Goal: Task Accomplishment & Management: Manage account settings

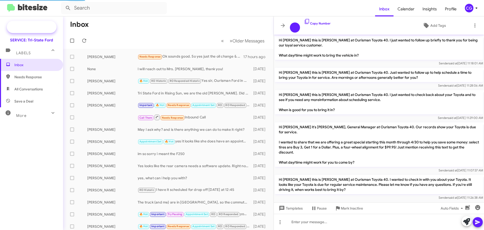
scroll to position [346, 0]
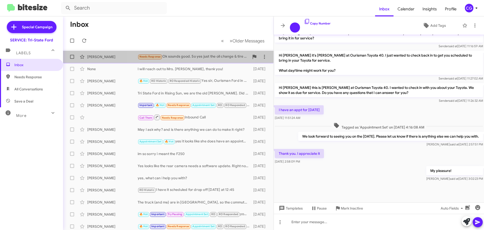
click at [196, 56] on div "Needs Response Ok sounds good. So yes just the oil change & tire rotation." at bounding box center [194, 57] width 112 height 6
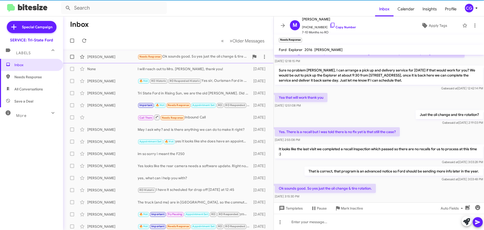
scroll to position [82, 0]
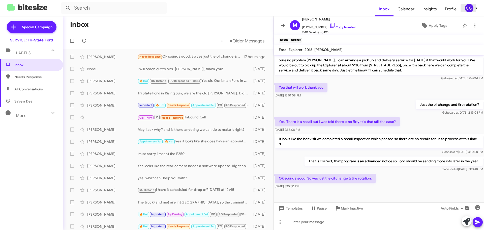
click at [468, 9] on div "CG" at bounding box center [469, 8] width 9 height 9
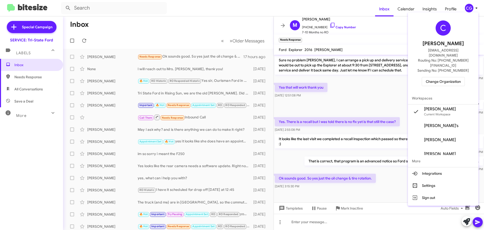
click at [454, 77] on span "Change Organization" at bounding box center [443, 81] width 35 height 9
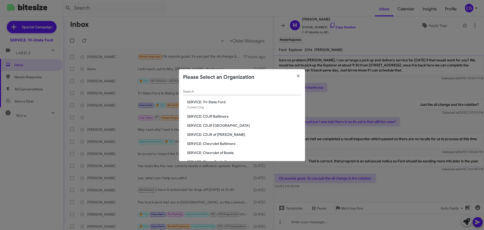
click at [225, 135] on span "SERVICE: CDJR of [PERSON_NAME]" at bounding box center [244, 134] width 114 height 5
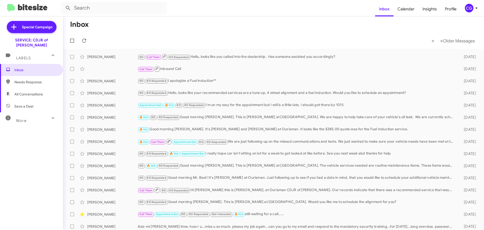
click at [476, 10] on icon at bounding box center [476, 8] width 6 height 6
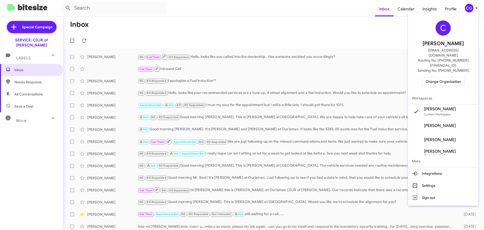
click at [458, 77] on span "Change Organization" at bounding box center [443, 81] width 35 height 9
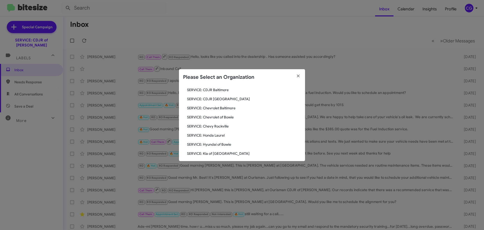
scroll to position [93, 0]
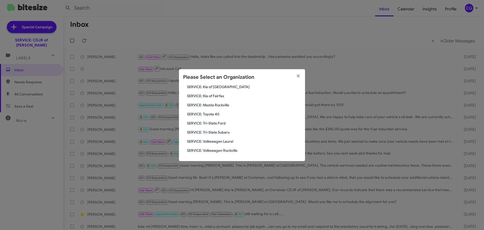
drag, startPoint x: 211, startPoint y: 115, endPoint x: 215, endPoint y: 114, distance: 4.2
click at [211, 115] on span "SERVICE: Toyota 40" at bounding box center [244, 113] width 114 height 5
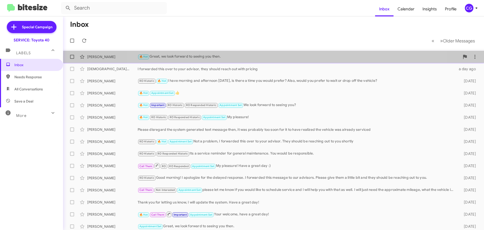
click at [279, 58] on div "🔥 Hot Great, we look forward to seeing you then." at bounding box center [299, 57] width 322 height 6
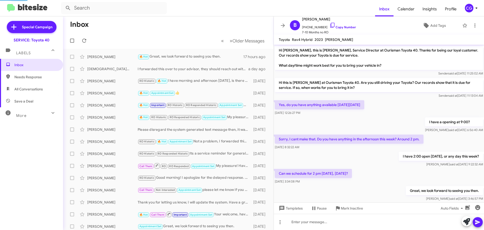
scroll to position [10, 0]
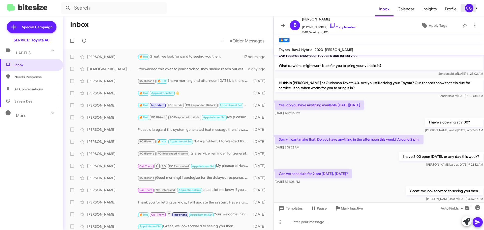
click at [472, 11] on span "CG" at bounding box center [471, 8] width 15 height 9
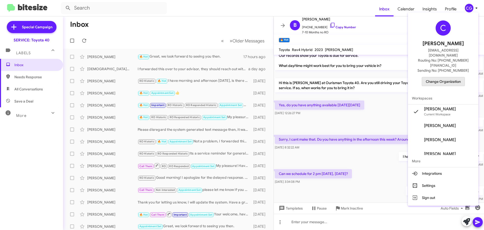
click at [452, 77] on span "Change Organization" at bounding box center [443, 81] width 35 height 9
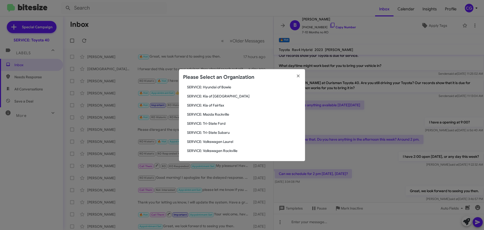
scroll to position [93, 0]
click at [223, 93] on span "SERVICE: Kia of [GEOGRAPHIC_DATA]" at bounding box center [244, 95] width 114 height 5
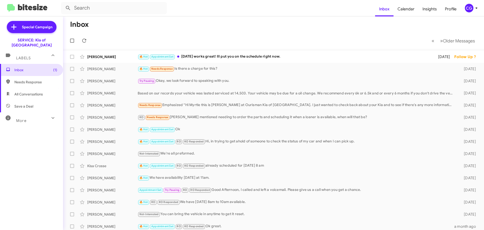
click at [469, 11] on div "CG" at bounding box center [469, 8] width 9 height 9
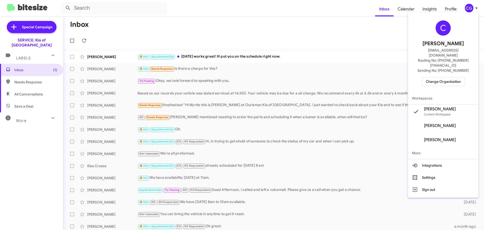
click at [461, 77] on span "Change Organization" at bounding box center [443, 81] width 35 height 9
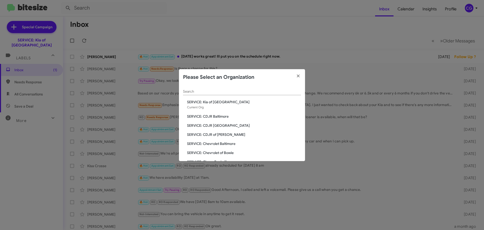
click at [211, 146] on div "Search SERVICE: Kia of Catonsville Current Org SERVICE: CDJR Baltimore SERVICE:…" at bounding box center [242, 123] width 126 height 76
click at [214, 144] on span "SERVICE: Chevrolet Baltimore" at bounding box center [244, 143] width 114 height 5
